Goal: Task Accomplishment & Management: Complete application form

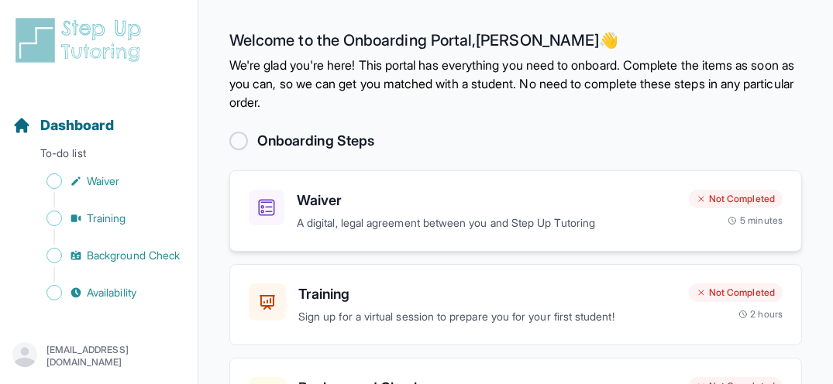
click at [460, 232] on p "A digital, legal agreement between you and Step Up Tutoring" at bounding box center [487, 224] width 380 height 18
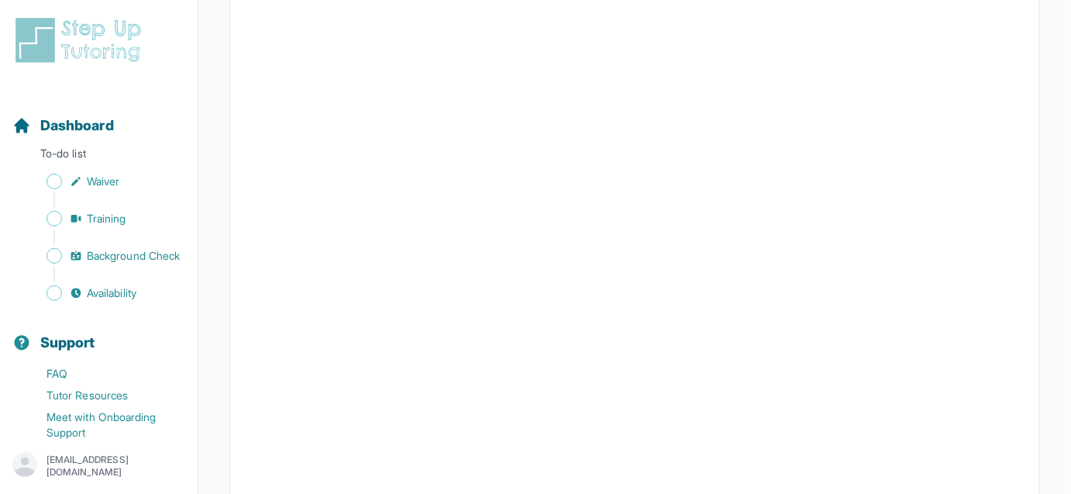
scroll to position [2269, 0]
click at [114, 183] on span "Waiver" at bounding box center [103, 182] width 33 height 16
click at [53, 178] on span "Sidebar" at bounding box center [55, 182] width 16 height 16
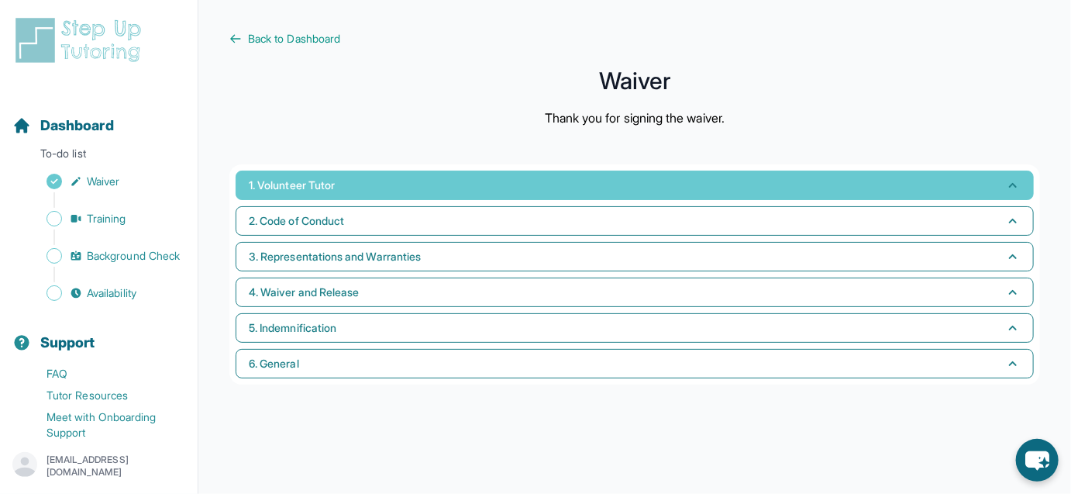
click at [1012, 185] on icon "button" at bounding box center [1013, 185] width 8 height 5
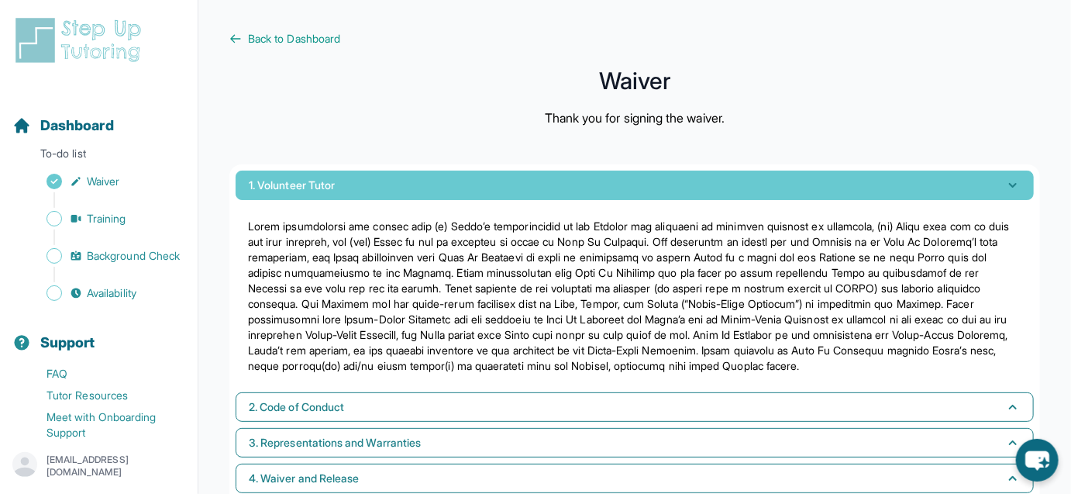
click at [289, 188] on span "1. Volunteer Tutor" at bounding box center [292, 186] width 86 height 16
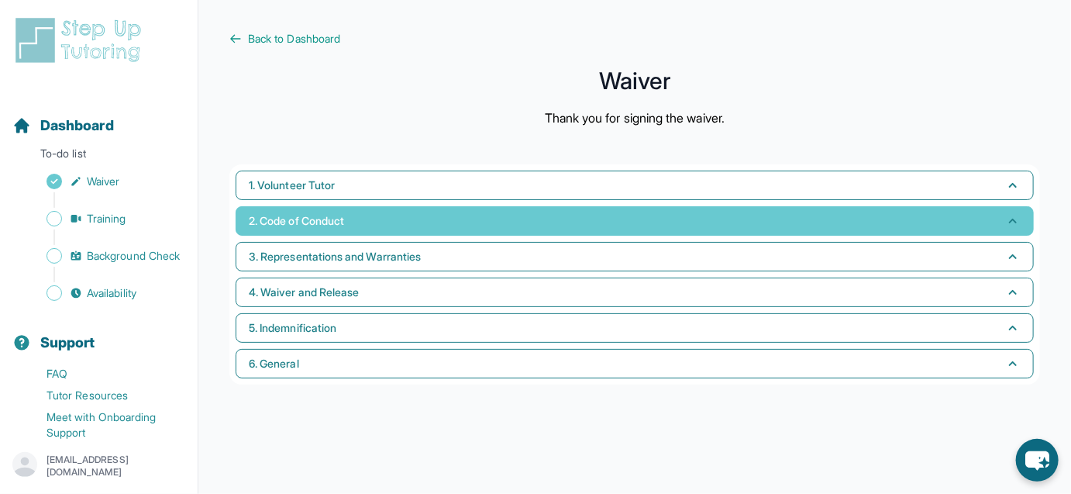
click at [267, 227] on span "2. Code of Conduct" at bounding box center [296, 221] width 95 height 16
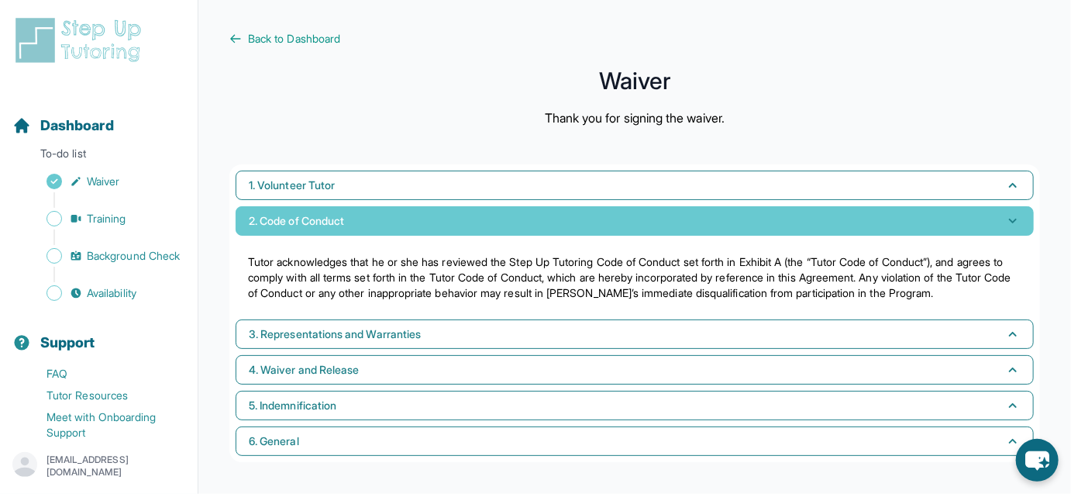
click at [265, 217] on span "2. Code of Conduct" at bounding box center [296, 221] width 95 height 16
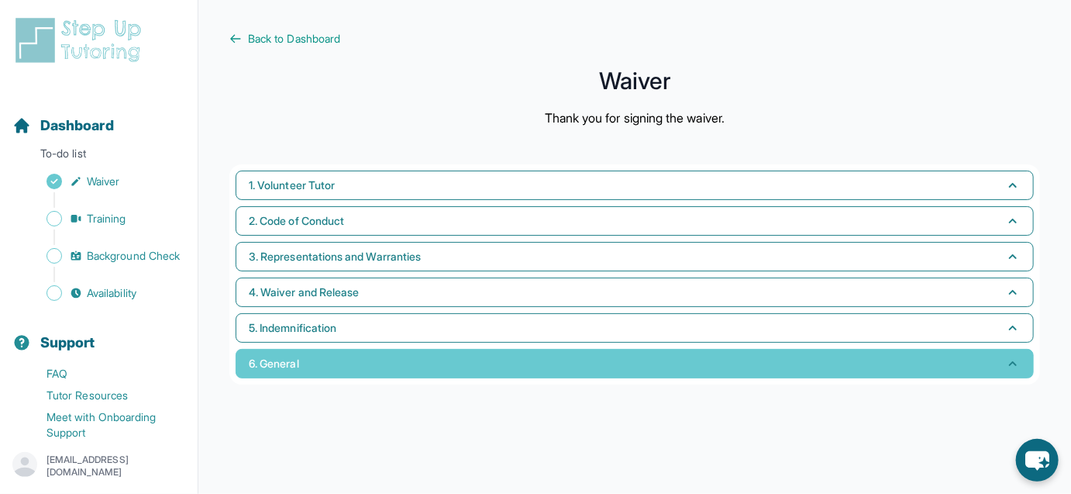
click at [288, 374] on button "6. General" at bounding box center [635, 363] width 798 height 29
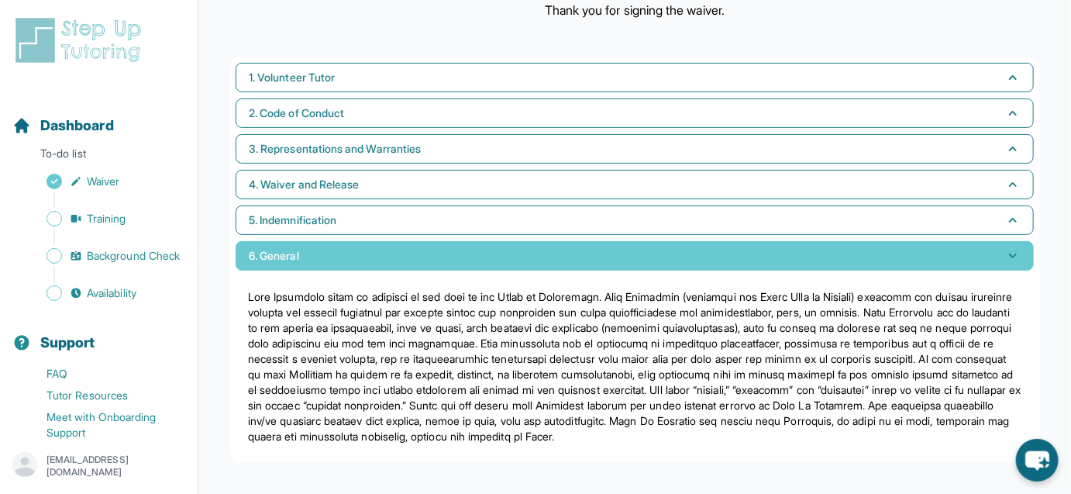
scroll to position [122, 0]
click at [270, 248] on span "6. General" at bounding box center [274, 256] width 50 height 16
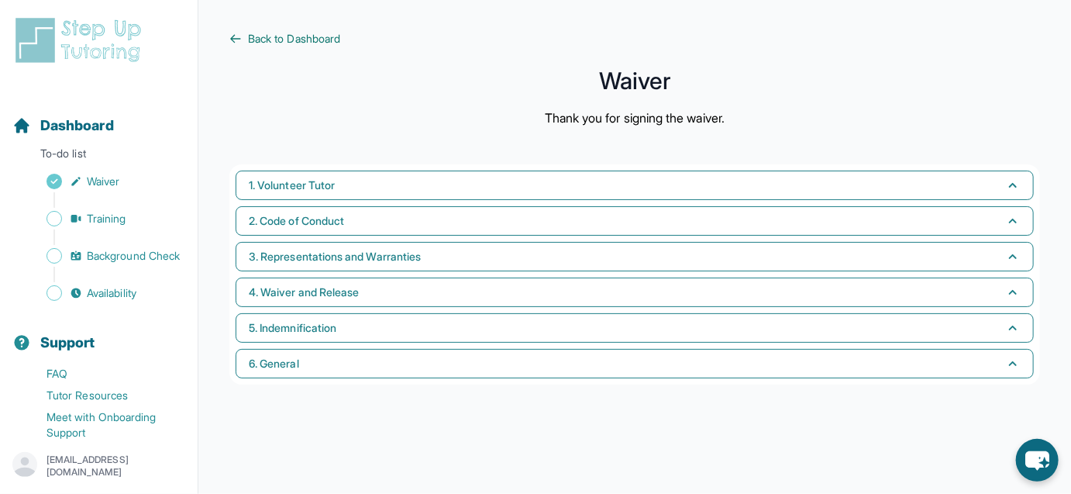
click at [260, 40] on span "Back to Dashboard" at bounding box center [294, 39] width 92 height 16
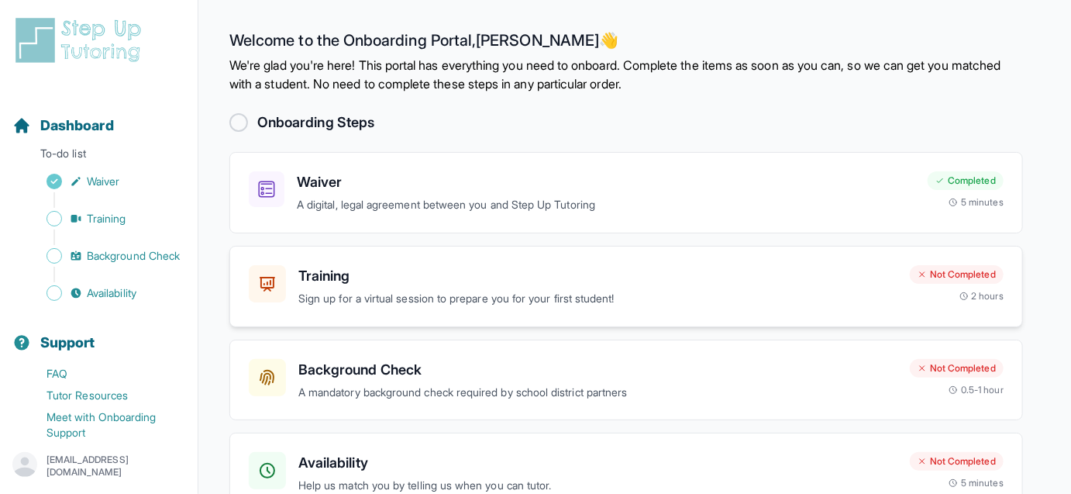
click at [353, 294] on p "Sign up for a virtual session to prepare you for your first student!" at bounding box center [597, 299] width 599 height 18
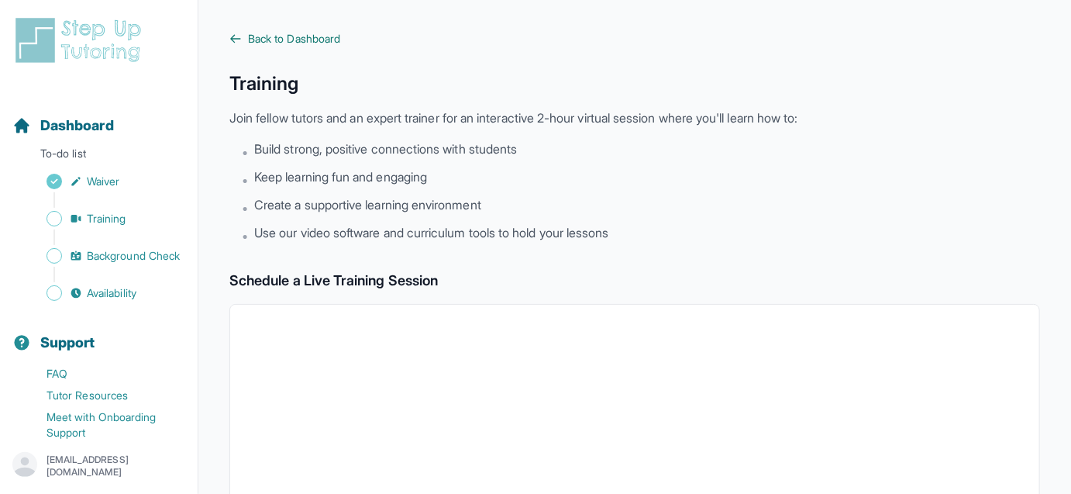
click at [234, 34] on icon at bounding box center [235, 39] width 12 height 12
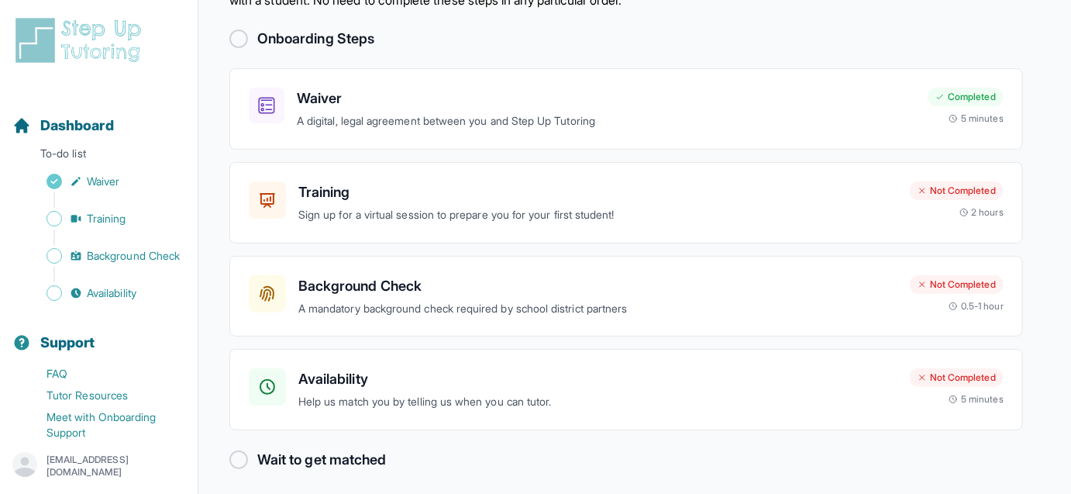
scroll to position [84, 0]
click at [514, 295] on div "Background Check A mandatory background check required by school district partn…" at bounding box center [597, 295] width 599 height 43
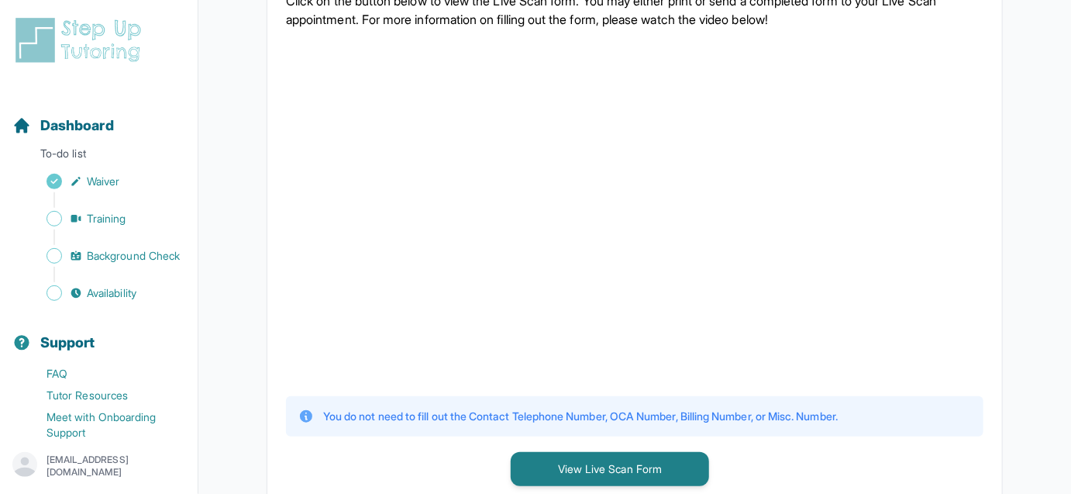
scroll to position [383, 0]
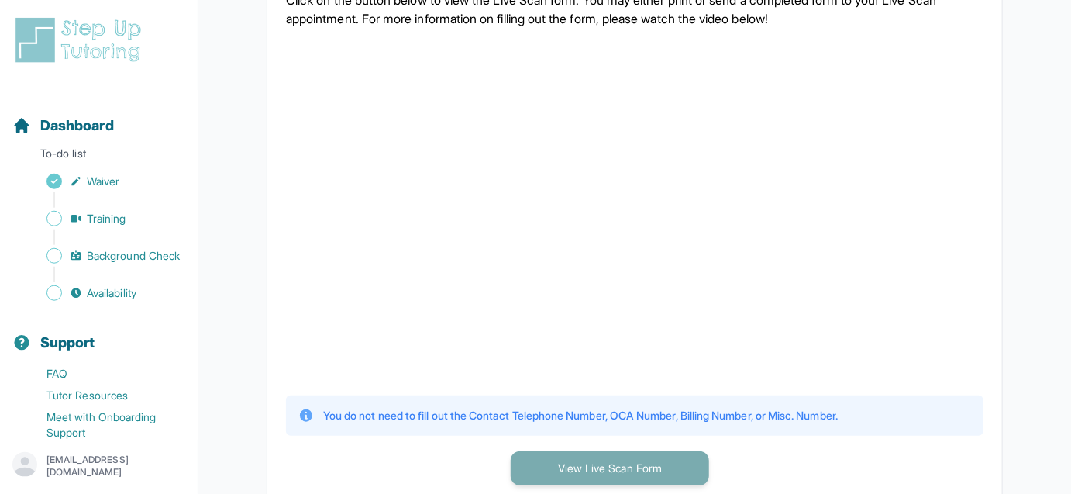
click at [620, 467] on button "View Live Scan Form" at bounding box center [610, 468] width 198 height 34
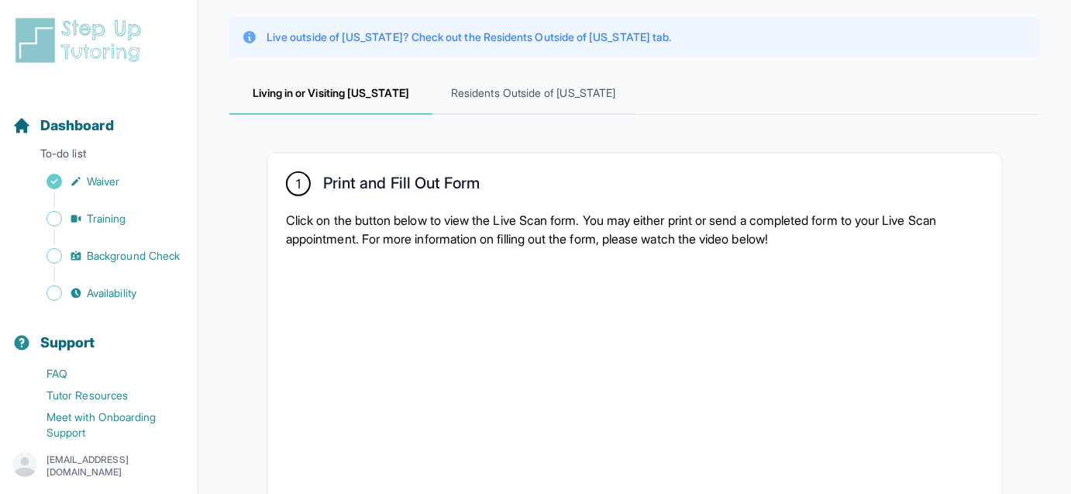
scroll to position [0, 0]
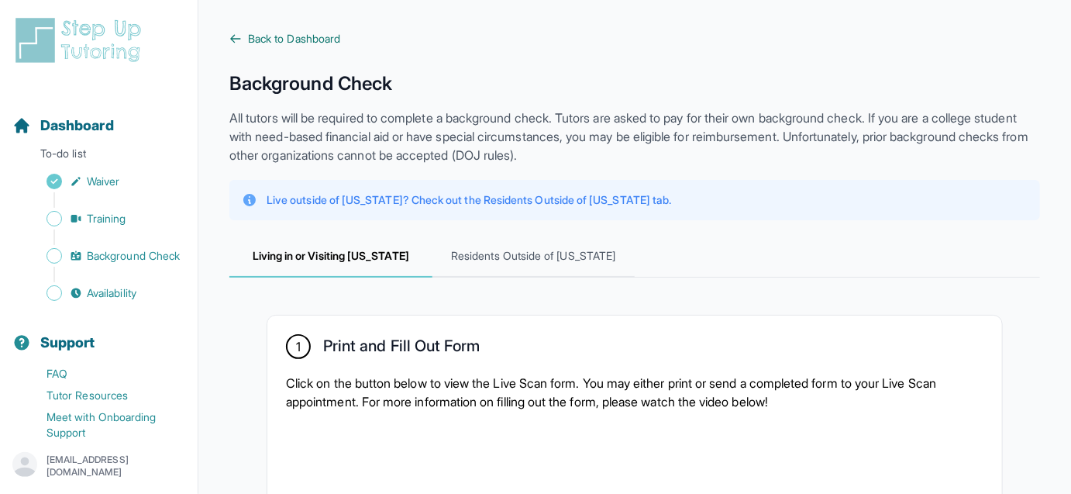
click at [284, 40] on span "Back to Dashboard" at bounding box center [294, 39] width 92 height 16
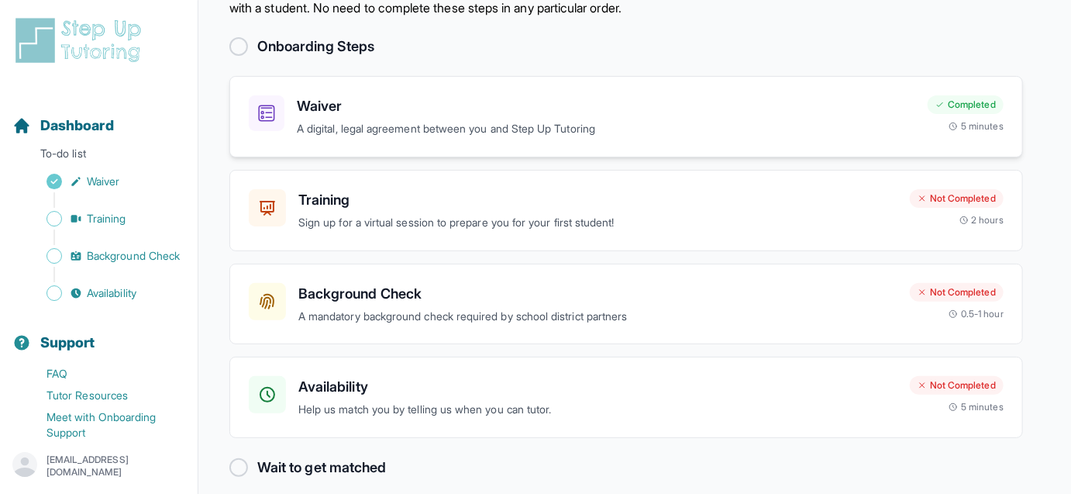
scroll to position [91, 0]
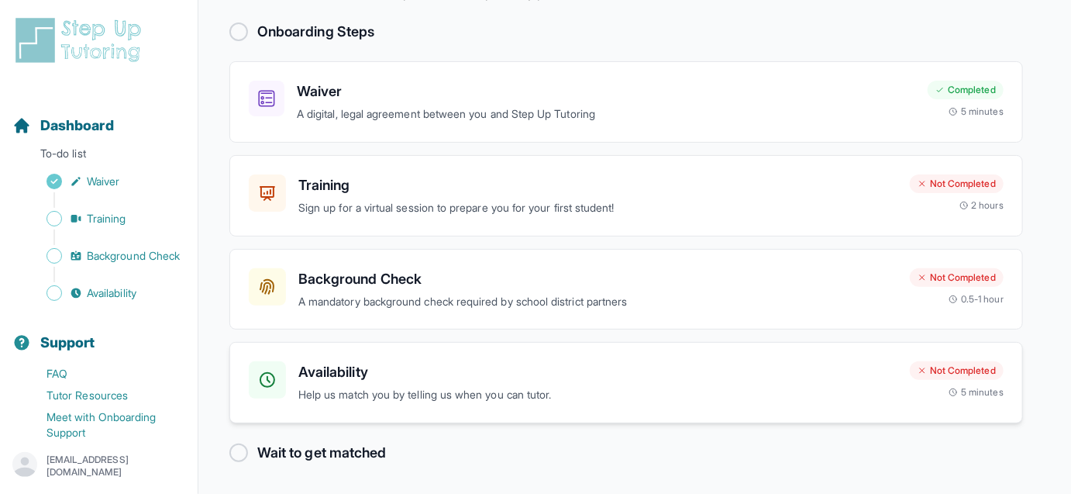
click at [540, 361] on h3 "Availability" at bounding box center [597, 372] width 599 height 22
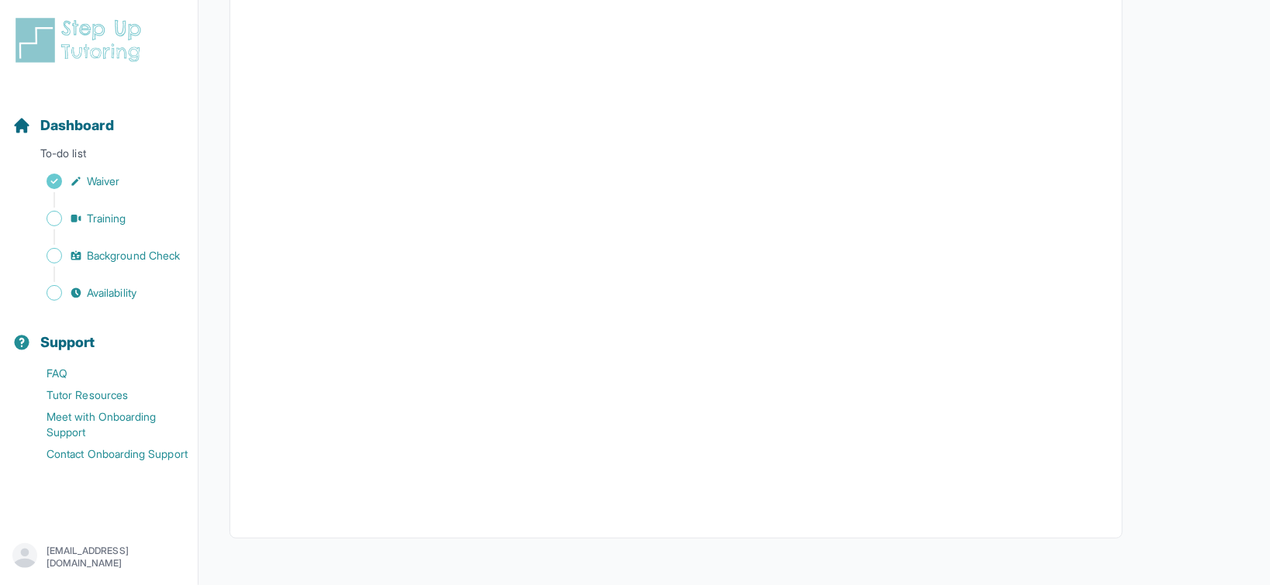
scroll to position [288, 0]
click at [3, 89] on div "Dashboard To-do list Waiver Training Background Check Availability Support FAQ …" at bounding box center [99, 273] width 198 height 515
